Goal: Transaction & Acquisition: Register for event/course

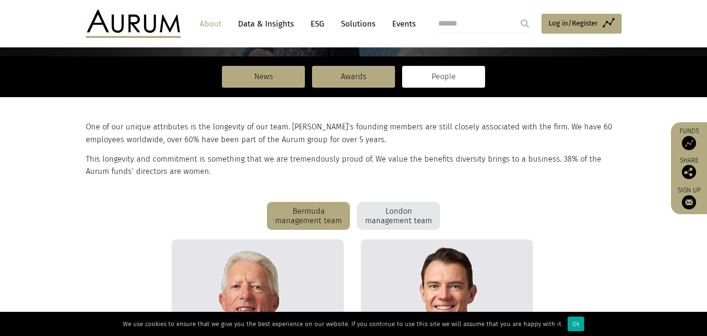
scroll to position [155, 0]
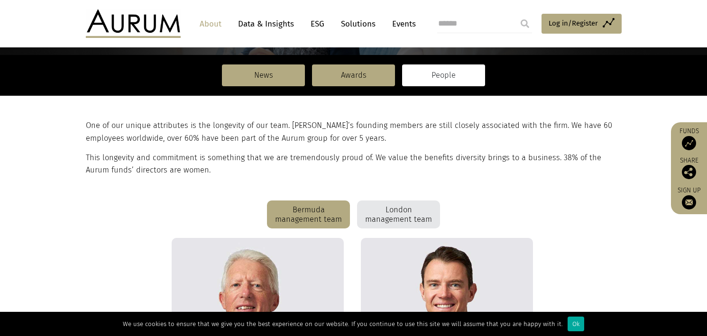
click at [415, 228] on div "London management team" at bounding box center [398, 215] width 83 height 28
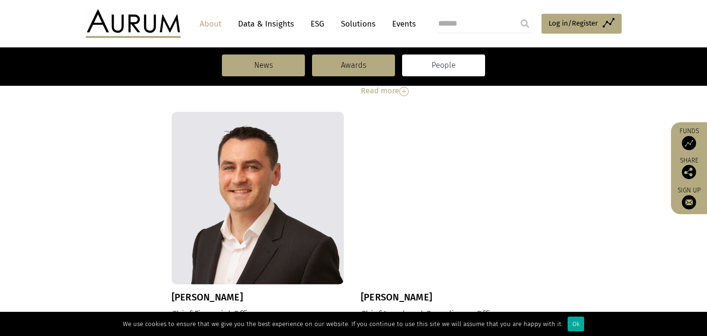
scroll to position [1133, 0]
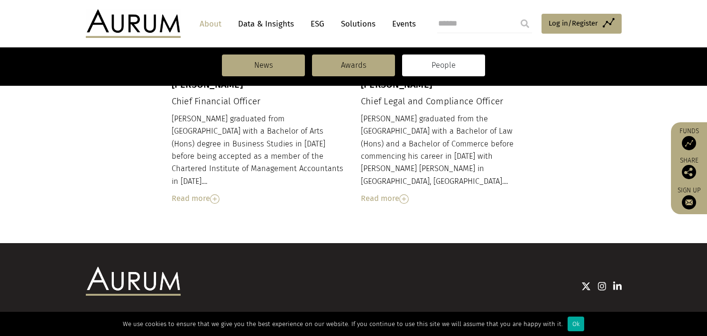
click at [621, 267] on div "© Aurum Funds Limited Privacy Statement Website Ts & Cs Policies FATCA Sustaina…" at bounding box center [353, 308] width 555 height 82
click at [618, 282] on img at bounding box center [617, 286] width 9 height 9
click at [362, 24] on link "Solutions" at bounding box center [358, 24] width 44 height 18
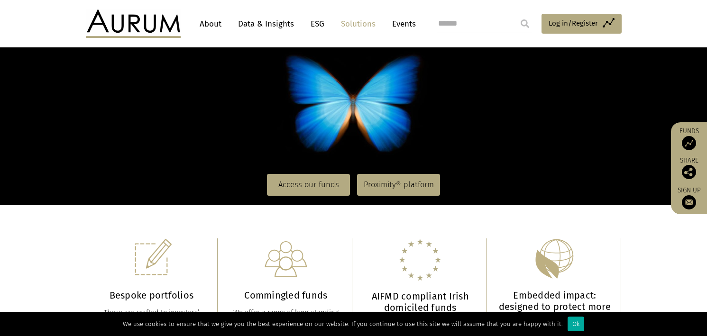
scroll to position [117, 0]
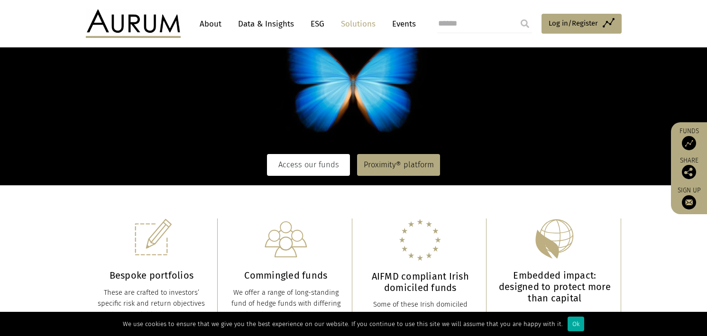
click at [340, 172] on link "Access our funds" at bounding box center [308, 165] width 83 height 22
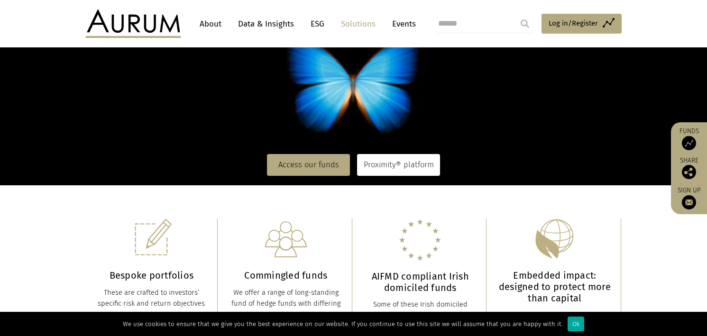
click at [384, 168] on link "Proximity® platform" at bounding box center [398, 165] width 83 height 22
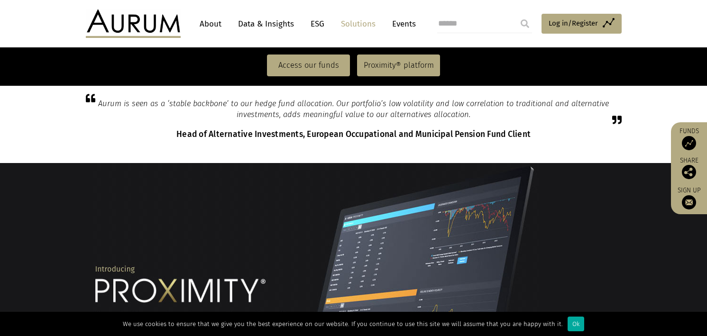
scroll to position [600, 0]
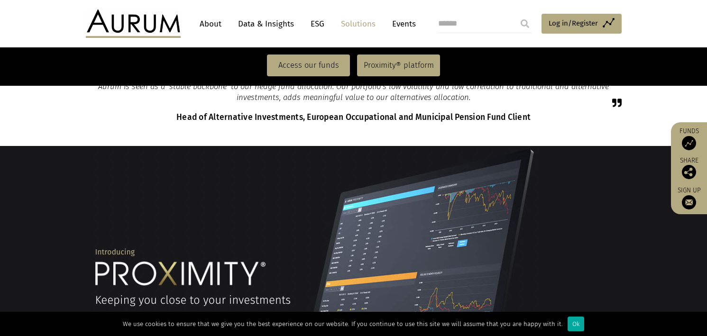
click at [692, 145] on img at bounding box center [689, 143] width 14 height 14
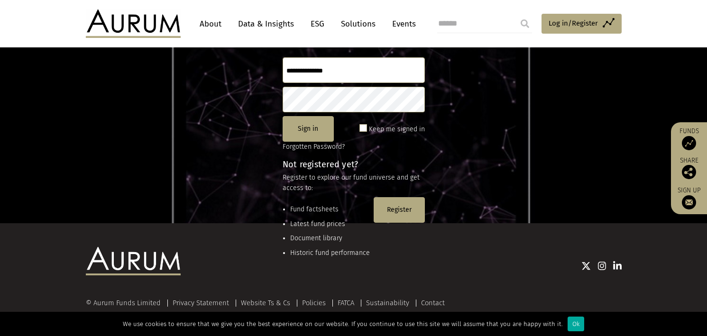
scroll to position [113, 0]
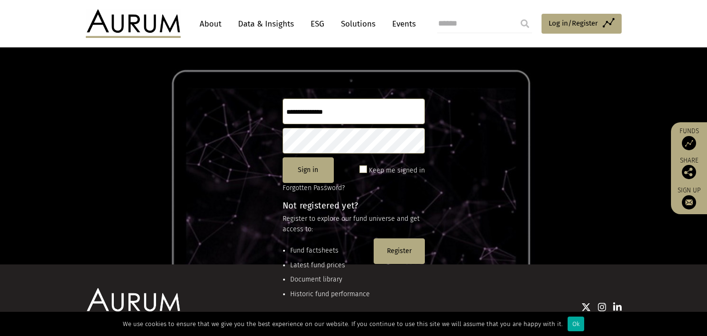
scroll to position [90, 0]
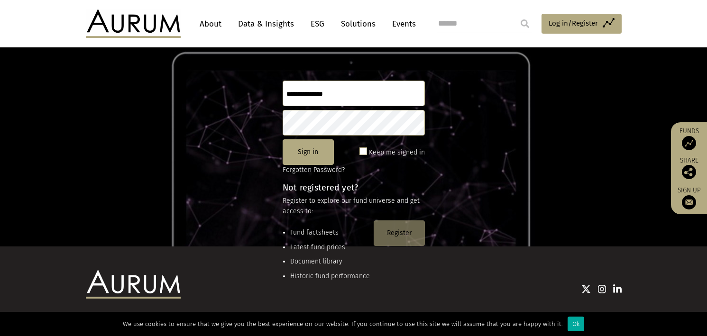
click at [408, 235] on button "Register" at bounding box center [399, 234] width 51 height 26
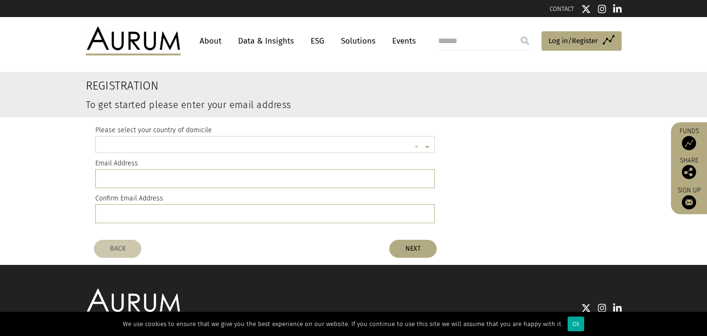
scroll to position [2, 0]
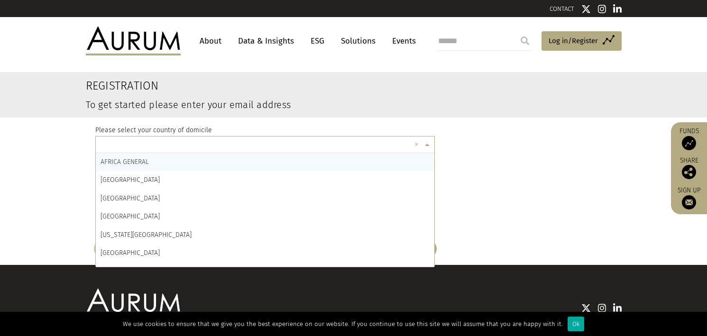
click at [334, 152] on input "text" at bounding box center [256, 146] width 311 height 19
type input "****"
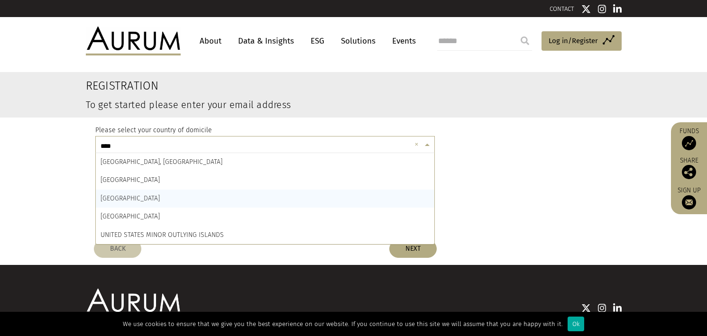
click at [246, 193] on div "UNITED KINGDOM" at bounding box center [265, 199] width 339 height 18
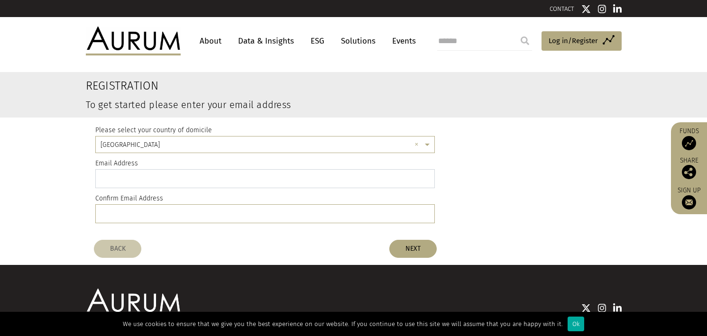
click at [242, 185] on input "email" at bounding box center [265, 178] width 340 height 19
type input "**********"
click at [397, 250] on button "NEXT" at bounding box center [412, 249] width 47 height 18
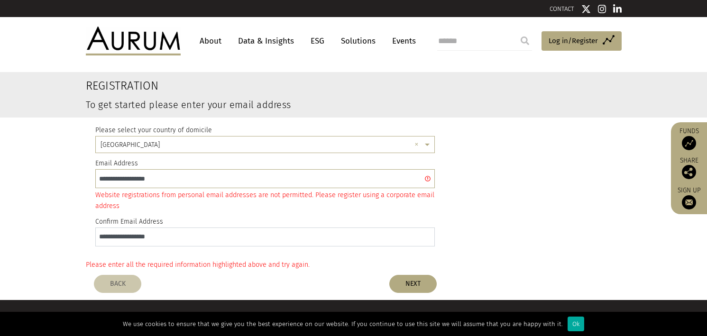
click at [267, 246] on input "**********" at bounding box center [265, 237] width 340 height 19
